Goal: Check status: Check status

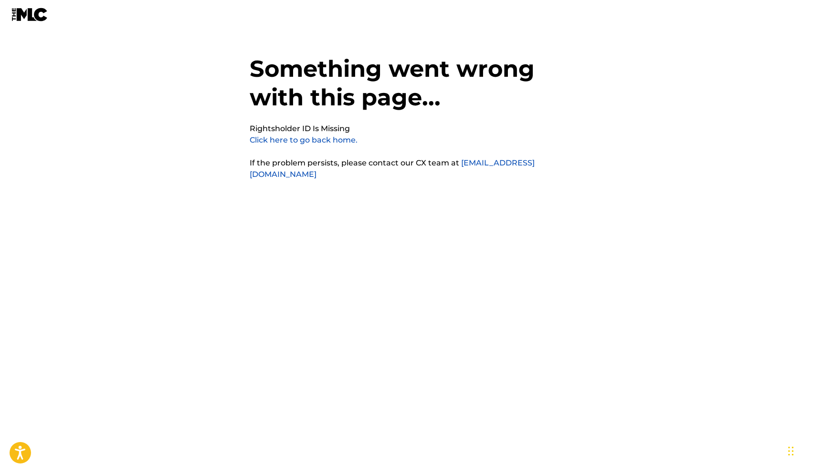
click at [317, 136] on link "Click here to go back home." at bounding box center [304, 140] width 108 height 9
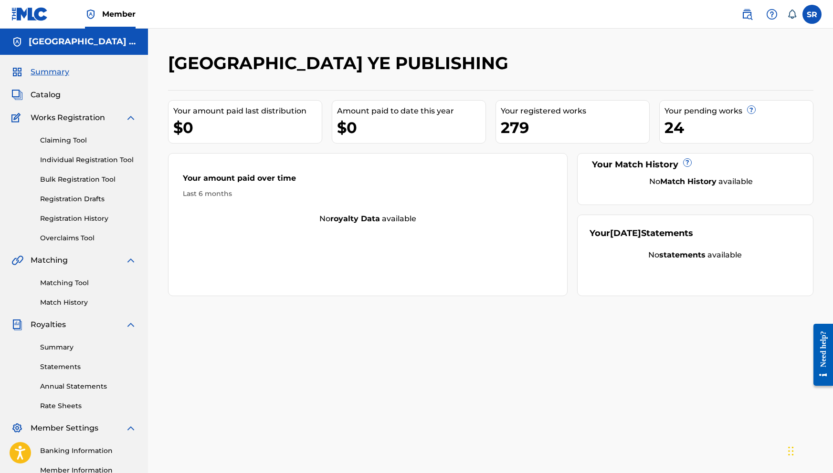
click at [75, 158] on link "Individual Registration Tool" at bounding box center [88, 160] width 96 height 10
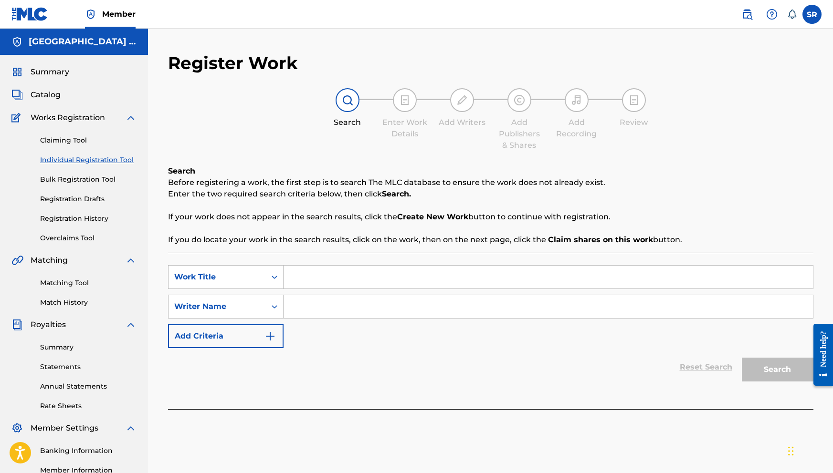
click at [78, 174] on div "Claiming Tool Individual Registration Tool Bulk Registration Tool Registration …" at bounding box center [73, 184] width 125 height 120
click at [71, 216] on link "Registration History" at bounding box center [88, 219] width 96 height 10
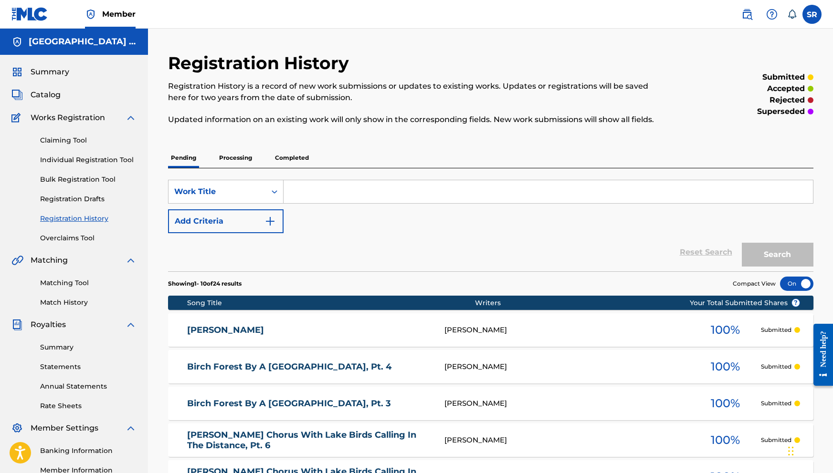
click at [244, 169] on div "SearchWithCriteria3f0244f3-03ea-47ab-a94a-1031421da569 Work Title Add Criteria …" at bounding box center [490, 219] width 645 height 103
click at [247, 156] on p "Processing" at bounding box center [235, 158] width 39 height 20
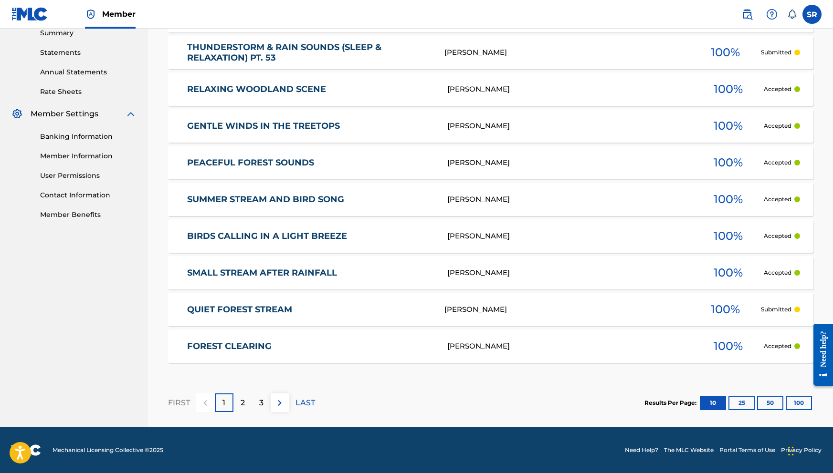
scroll to position [315, 0]
click at [247, 403] on div "2" at bounding box center [242, 403] width 19 height 19
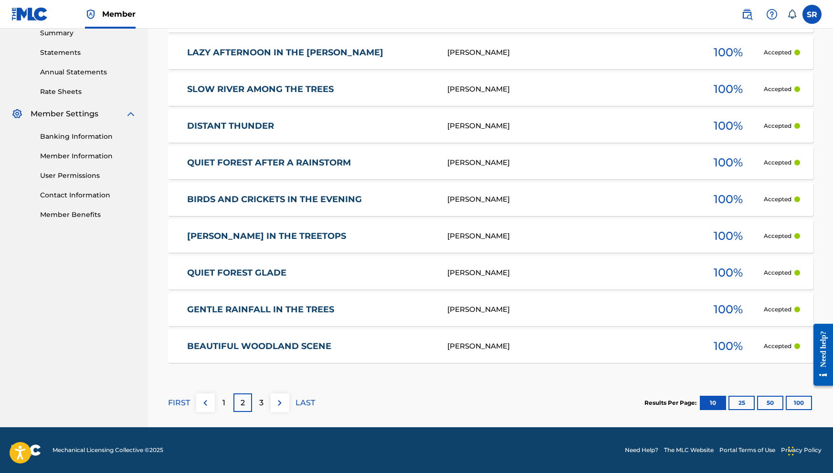
click at [224, 402] on p "1" at bounding box center [223, 403] width 3 height 11
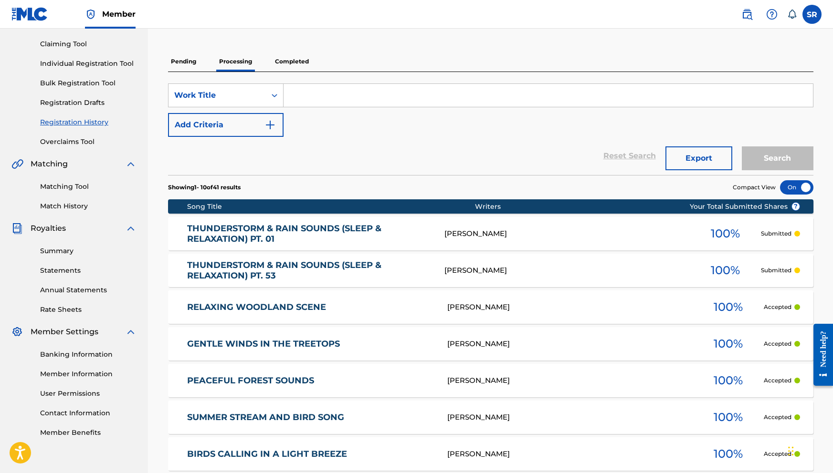
scroll to position [99, 0]
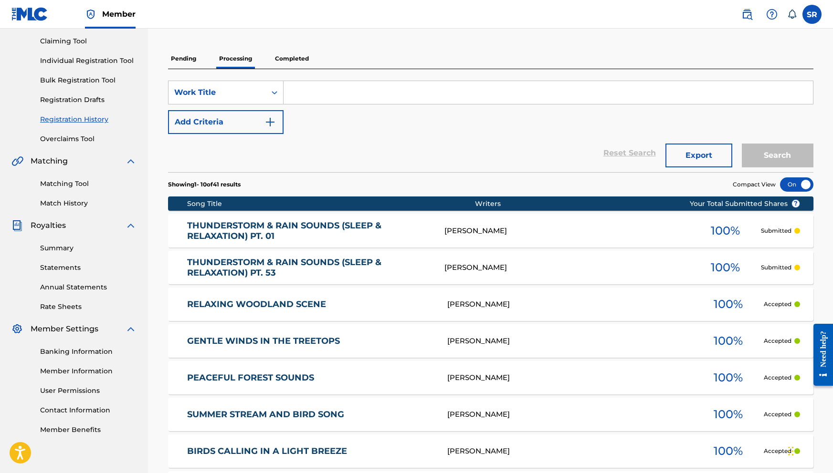
click at [299, 63] on p "Completed" at bounding box center [292, 59] width 40 height 20
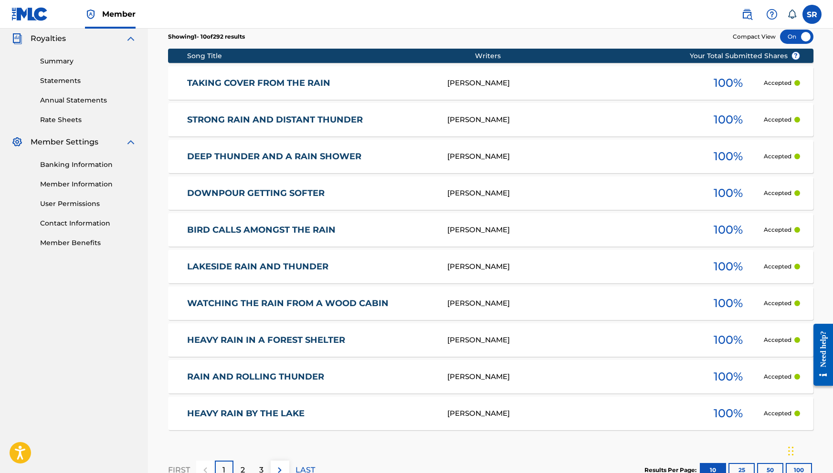
scroll to position [310, 0]
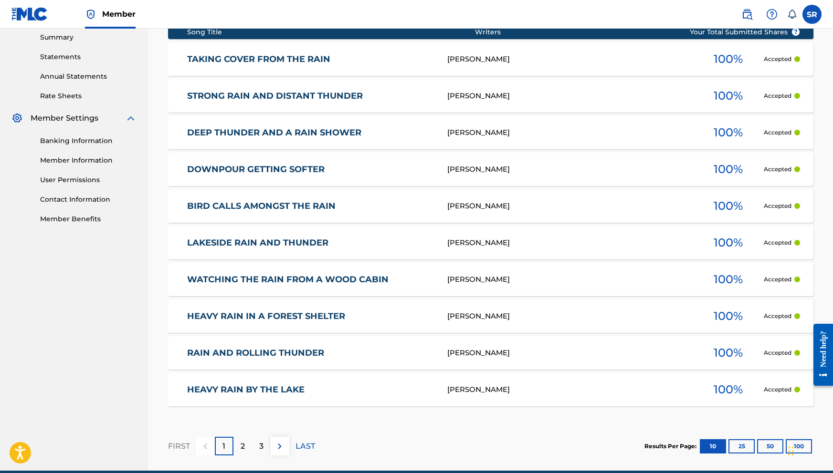
click at [299, 447] on p "LAST" at bounding box center [305, 446] width 20 height 11
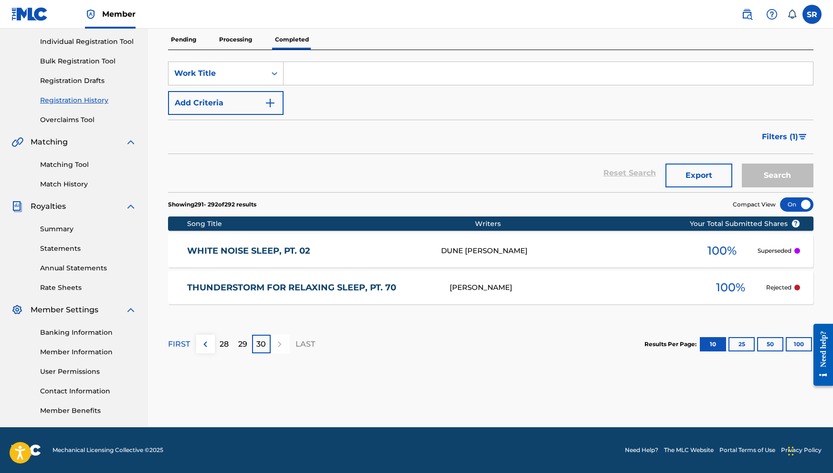
scroll to position [118, 0]
click at [240, 351] on div "29" at bounding box center [242, 344] width 19 height 19
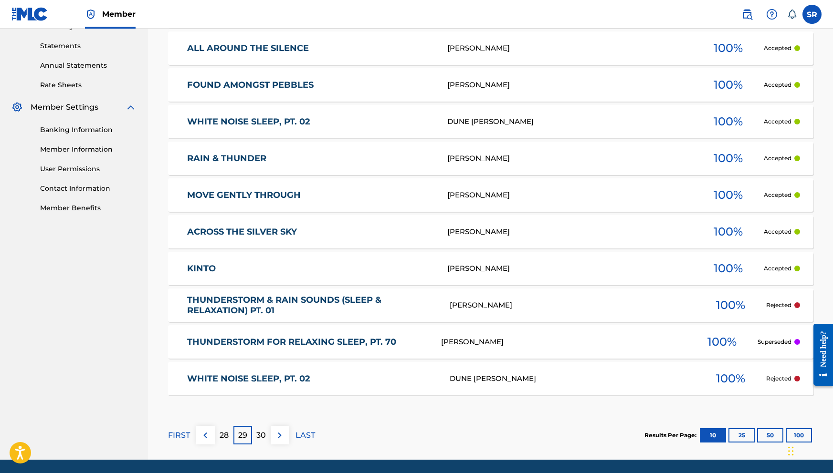
scroll to position [322, 0]
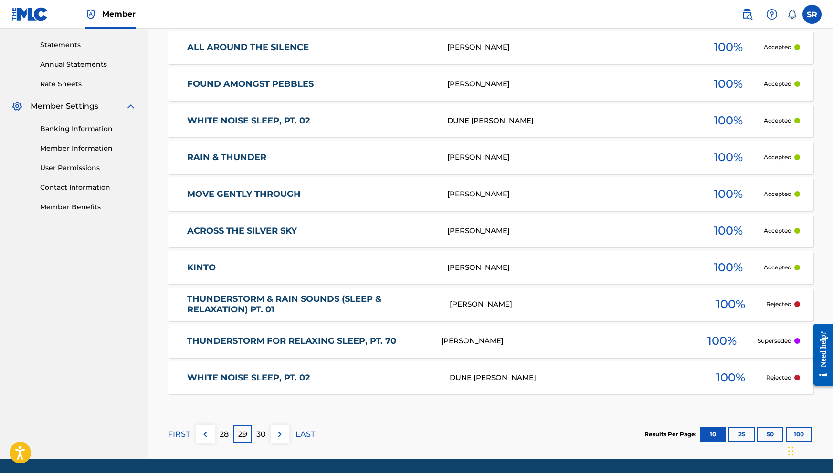
click at [228, 438] on p "28" at bounding box center [224, 434] width 9 height 11
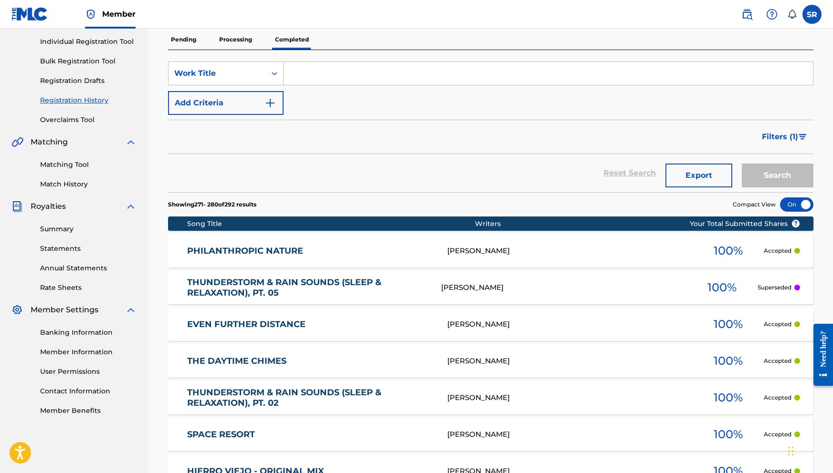
click at [813, 16] on label at bounding box center [811, 14] width 19 height 19
click at [812, 14] on input "SR Sydney Romain roachlifemusic03@gmail.com Notification Preferences Profile Lo…" at bounding box center [812, 14] width 0 height 0
click at [717, 136] on p "Log out" at bounding box center [719, 135] width 22 height 9
click at [812, 14] on input "SR Sydney Romain roachlifemusic03@gmail.com Notification Preferences Profile Lo…" at bounding box center [812, 14] width 0 height 0
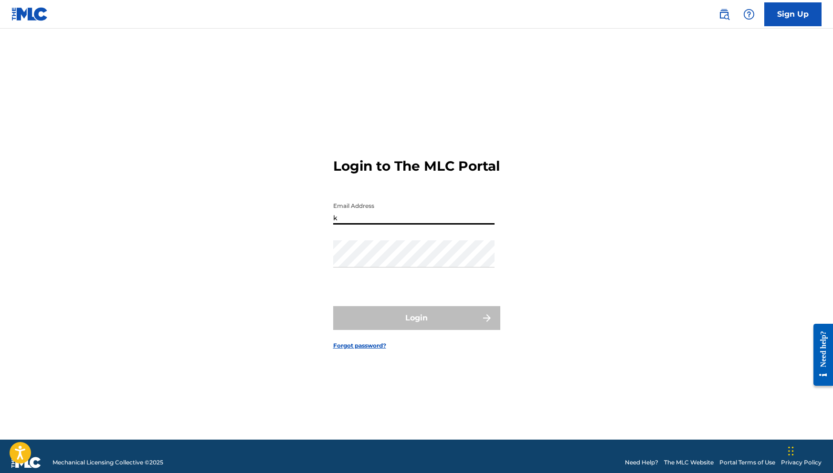
type input "kgpktllc@gmail.com"
click at [416, 326] on button "Login" at bounding box center [416, 318] width 167 height 24
